Goal: Task Accomplishment & Management: Manage account settings

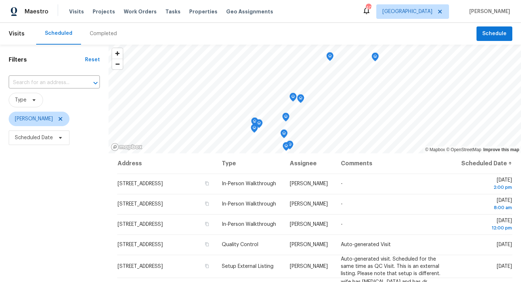
scroll to position [15, 0]
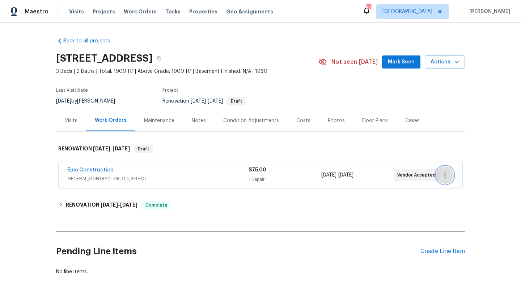
click at [442, 174] on icon "button" at bounding box center [445, 175] width 9 height 9
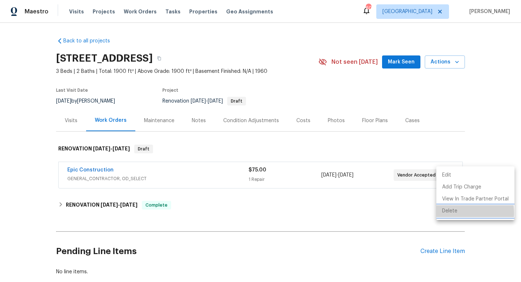
click at [452, 213] on li "Delete" at bounding box center [476, 211] width 78 height 12
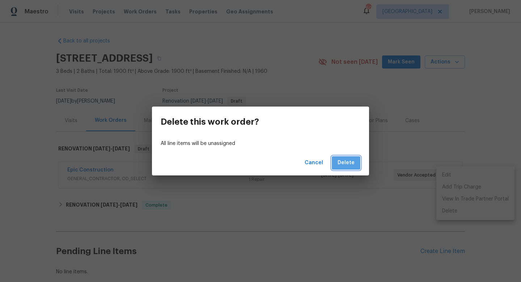
click at [355, 164] on button "Delete" at bounding box center [346, 162] width 29 height 13
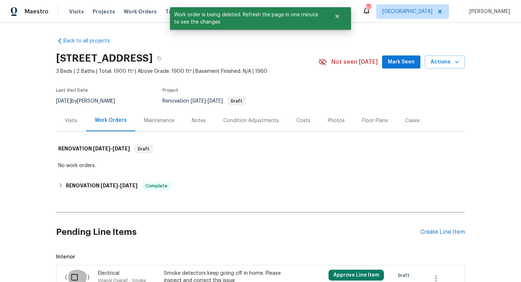
click at [74, 274] on input "checkbox" at bounding box center [77, 276] width 21 height 15
checkbox input "true"
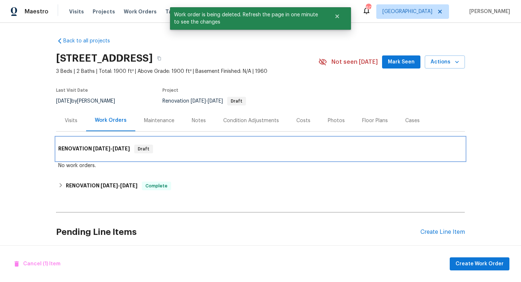
click at [398, 151] on div "RENOVATION 10/6/25 - 10/8/25 Draft" at bounding box center [260, 148] width 405 height 9
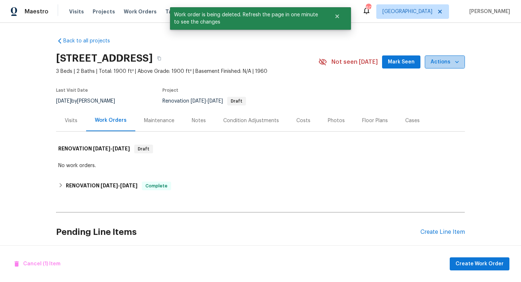
click at [444, 60] on span "Actions" at bounding box center [445, 62] width 29 height 9
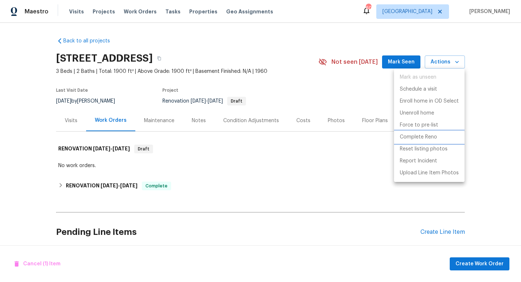
click at [419, 137] on p "Complete Reno" at bounding box center [418, 137] width 37 height 8
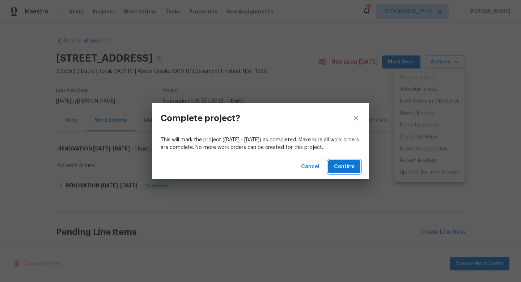
click at [346, 164] on span "Confirm" at bounding box center [344, 166] width 21 height 9
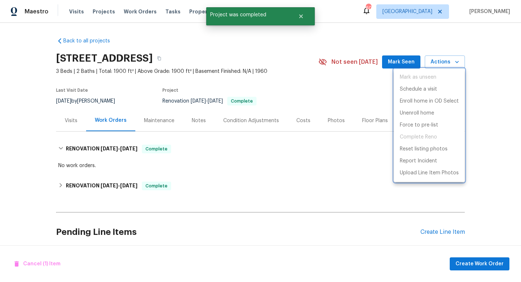
click at [364, 91] on div at bounding box center [260, 141] width 521 height 282
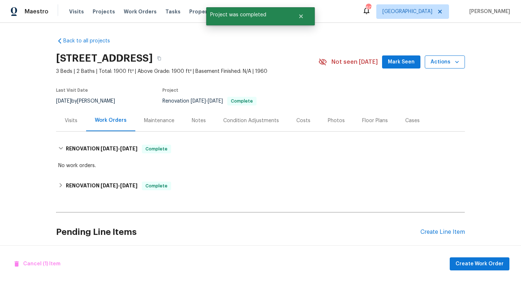
click at [449, 64] on span "Actions" at bounding box center [445, 62] width 29 height 9
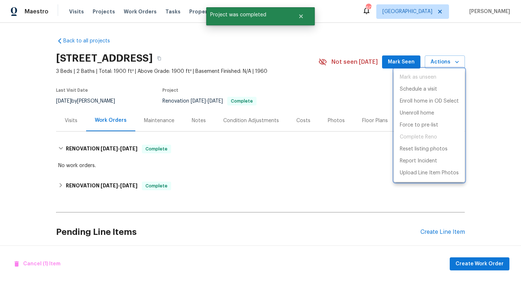
click at [309, 198] on div at bounding box center [260, 141] width 521 height 282
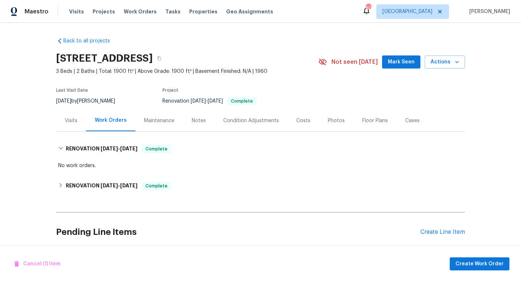
scroll to position [87, 0]
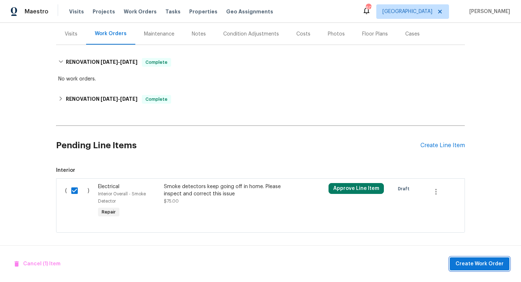
click at [467, 263] on span "Create Work Order" at bounding box center [480, 263] width 48 height 9
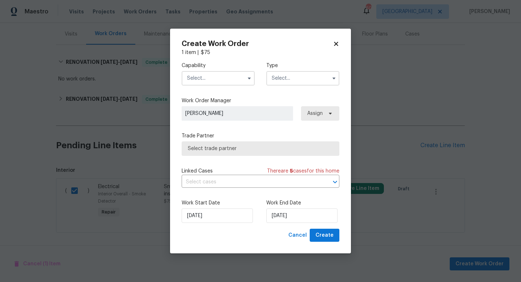
click at [203, 84] on input "text" at bounding box center [218, 78] width 73 height 14
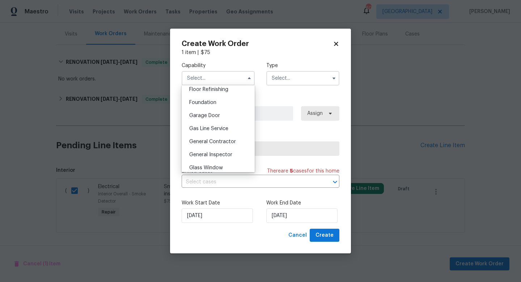
scroll to position [302, 0]
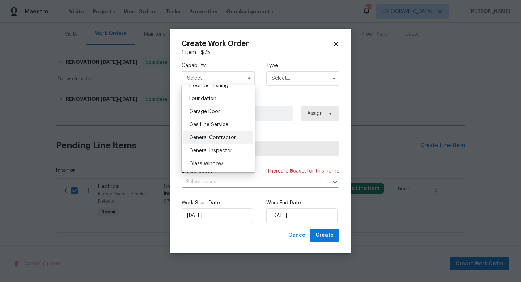
click at [207, 136] on span "General Contractor" at bounding box center [212, 137] width 47 height 5
type input "General Contractor"
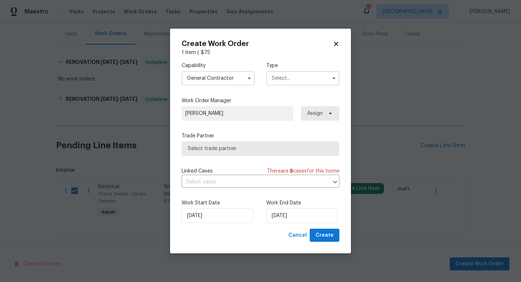
click at [296, 81] on input "text" at bounding box center [303, 78] width 73 height 14
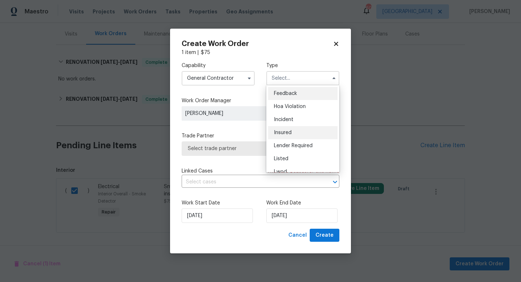
scroll to position [59, 0]
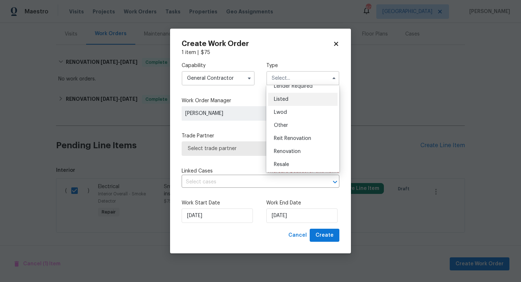
click at [289, 98] on div "Listed" at bounding box center [303, 99] width 70 height 13
type input "Listed"
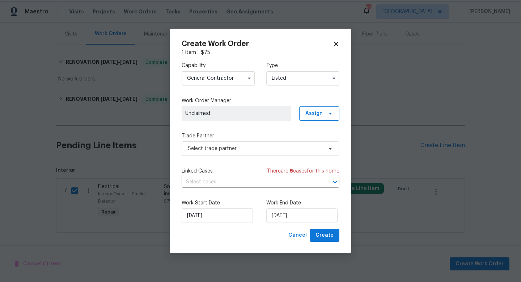
scroll to position [0, 0]
click at [218, 147] on span "Select trade partner" at bounding box center [255, 148] width 135 height 7
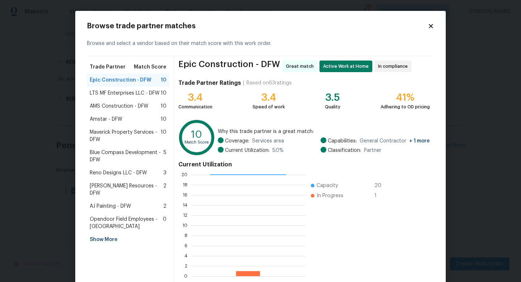
scroll to position [38, 0]
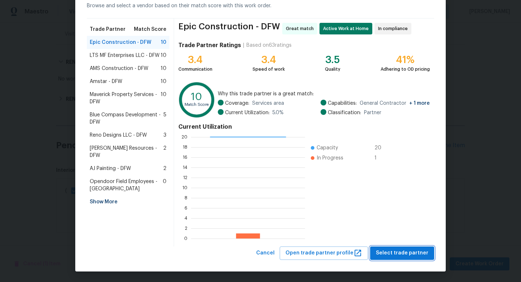
click at [406, 256] on span "Select trade partner" at bounding box center [402, 252] width 53 height 9
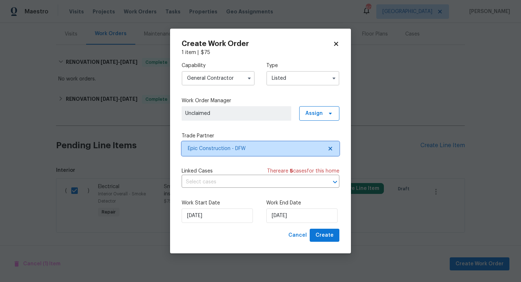
scroll to position [0, 0]
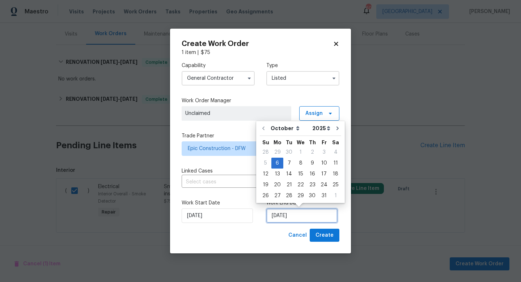
click at [283, 216] on input "10/6/2025" at bounding box center [302, 215] width 71 height 14
click at [297, 160] on div "8" at bounding box center [301, 163] width 12 height 10
type input "10/8/2025"
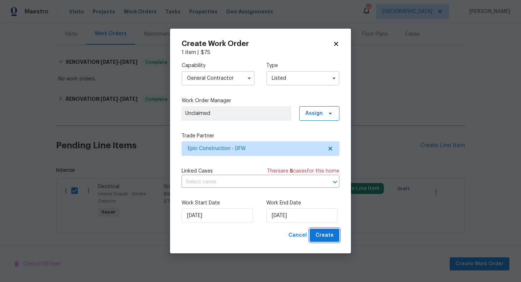
click at [323, 238] on span "Create" at bounding box center [325, 235] width 18 height 9
checkbox input "false"
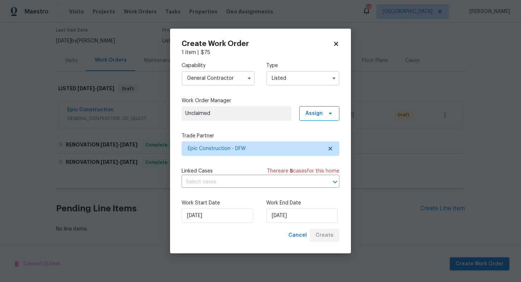
scroll to position [60, 0]
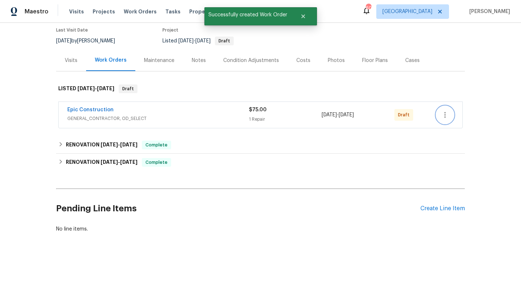
click at [449, 116] on icon "button" at bounding box center [445, 114] width 9 height 9
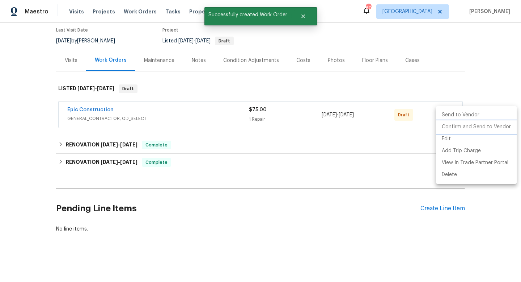
click at [453, 127] on li "Confirm and Send to Vendor" at bounding box center [476, 127] width 81 height 12
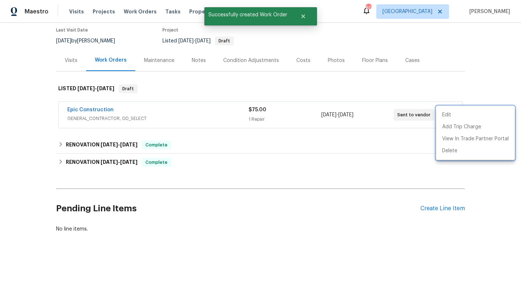
click at [127, 96] on div at bounding box center [260, 141] width 521 height 282
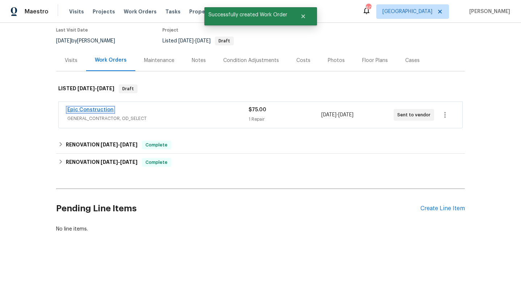
click at [92, 110] on link "Epic Construction" at bounding box center [90, 109] width 46 height 5
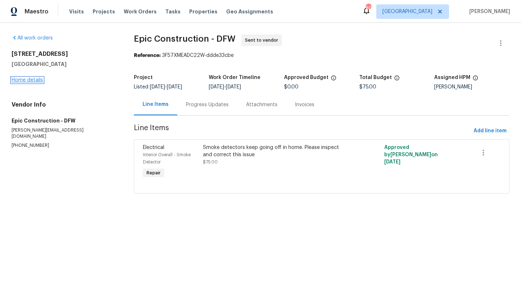
click at [26, 79] on link "Home details" at bounding box center [28, 79] width 32 height 5
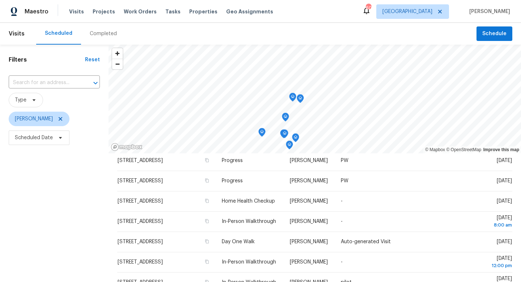
scroll to position [31, 0]
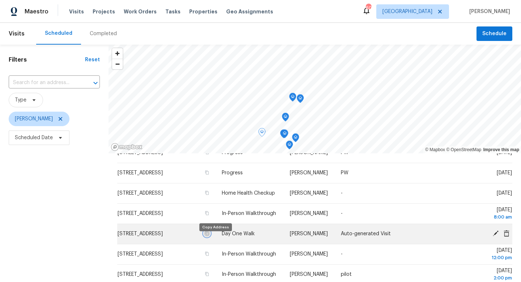
click at [209, 235] on icon "button" at bounding box center [208, 233] width 4 height 4
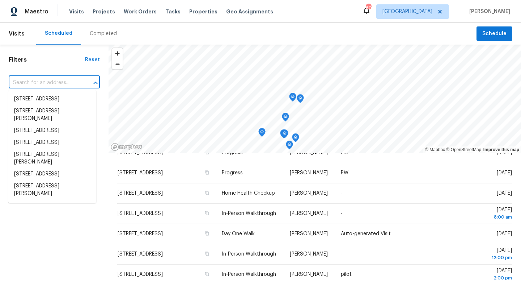
click at [30, 83] on input "text" at bounding box center [44, 82] width 71 height 11
paste input "233 Victoria Ave, Azle, TX 76020"
type input "233 Victoria Ave, Azle, TX 76020"
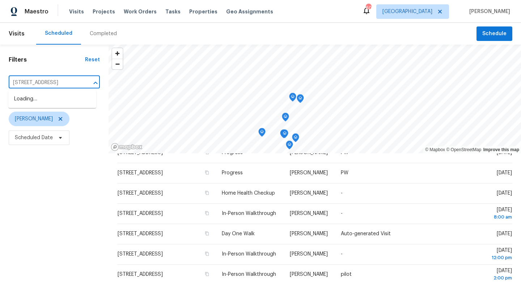
scroll to position [0, 14]
click at [33, 101] on li "233 Victoria Ave, Azle, TX 76020" at bounding box center [52, 99] width 88 height 12
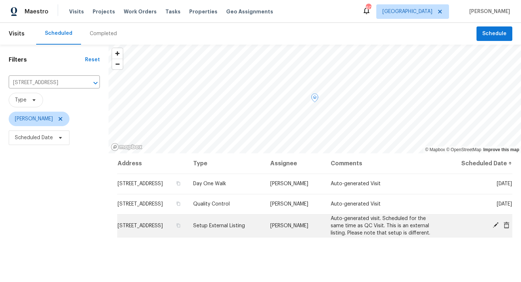
click at [505, 226] on icon at bounding box center [507, 225] width 6 height 7
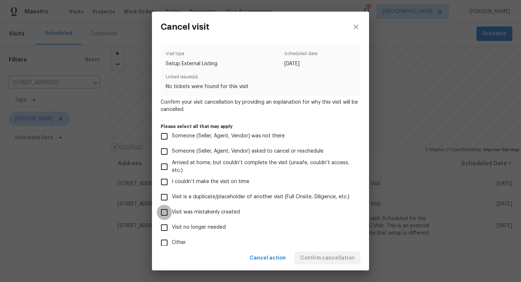
click at [167, 215] on input "Visit was mistakenly created" at bounding box center [164, 212] width 15 height 15
checkbox input "true"
click at [316, 257] on span "Confirm cancellation" at bounding box center [328, 257] width 54 height 9
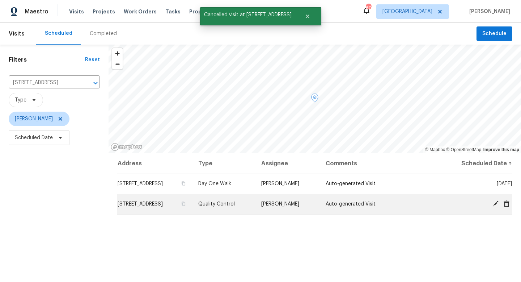
click at [506, 201] on icon at bounding box center [507, 203] width 6 height 7
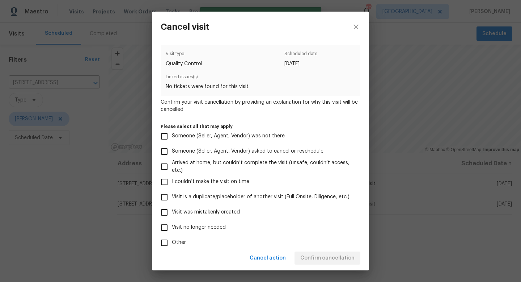
click at [160, 211] on input "Visit was mistakenly created" at bounding box center [164, 212] width 15 height 15
checkbox input "true"
click at [309, 256] on span "Confirm cancellation" at bounding box center [328, 257] width 54 height 9
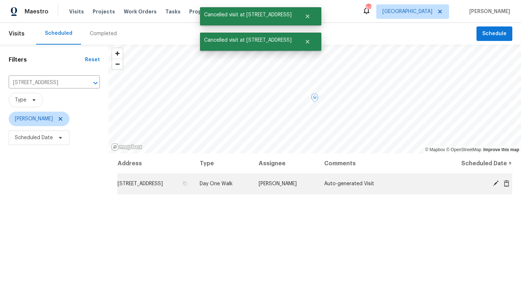
click at [504, 182] on icon at bounding box center [507, 183] width 6 height 7
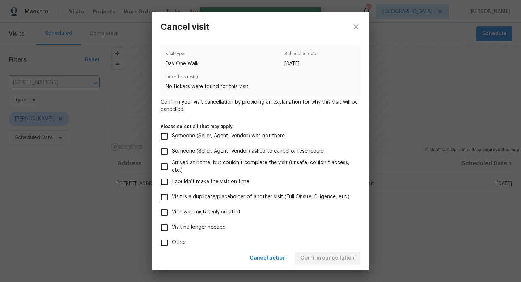
click at [166, 211] on input "Visit was mistakenly created" at bounding box center [164, 212] width 15 height 15
checkbox input "true"
click at [312, 259] on span "Confirm cancellation" at bounding box center [328, 257] width 54 height 9
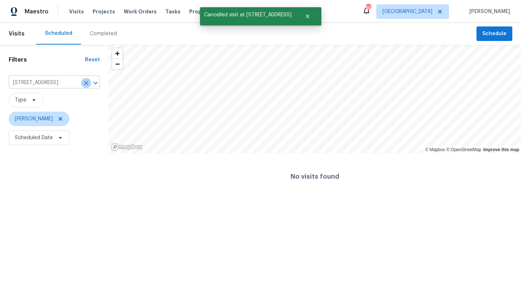
click at [90, 83] on button "Clear" at bounding box center [86, 83] width 10 height 10
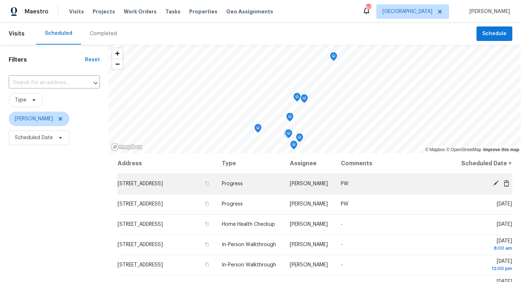
click at [494, 186] on icon at bounding box center [496, 183] width 7 height 7
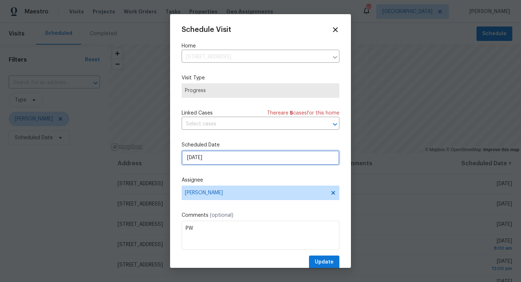
click at [218, 158] on input "10/6/2025" at bounding box center [261, 157] width 158 height 14
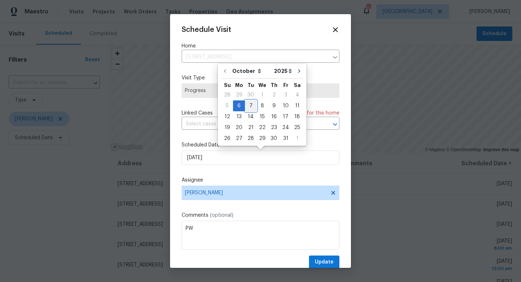
click at [247, 104] on div "7" at bounding box center [251, 106] width 12 height 10
type input "10/7/2025"
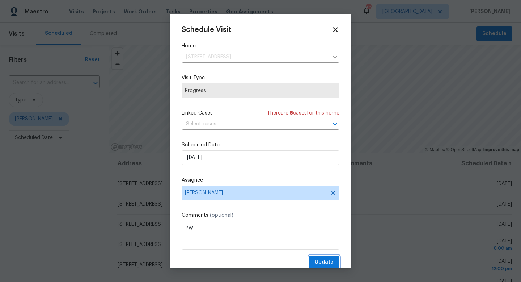
click at [327, 261] on span "Update" at bounding box center [324, 261] width 19 height 9
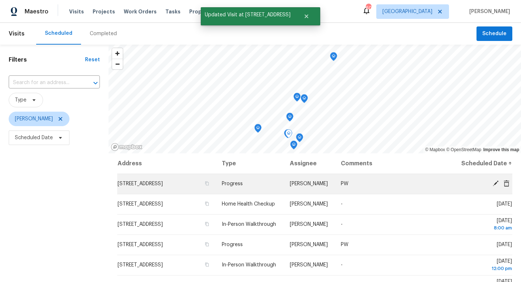
click at [495, 186] on icon at bounding box center [496, 183] width 7 height 7
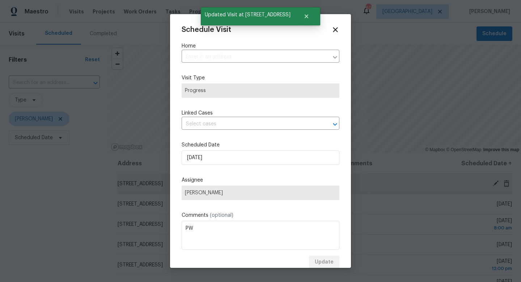
type input "7104 Top Rail Run, Fort Worth, TX 76179"
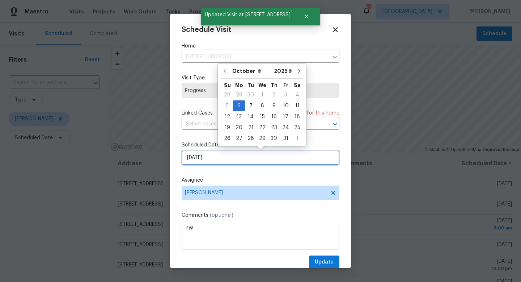
click at [218, 161] on input "10/6/2025" at bounding box center [261, 157] width 158 height 14
click at [249, 102] on div "7" at bounding box center [251, 106] width 12 height 10
type input "10/7/2025"
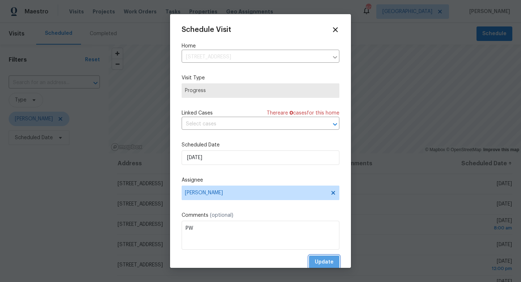
click at [319, 265] on span "Update" at bounding box center [324, 261] width 19 height 9
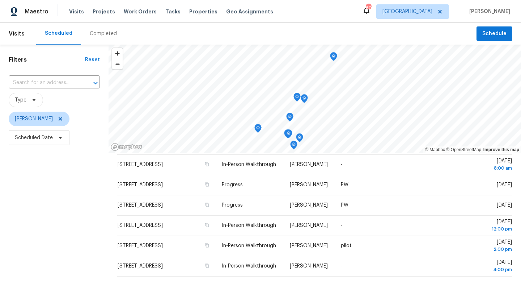
scroll to position [39, 0]
